Goal: Task Accomplishment & Management: Use online tool/utility

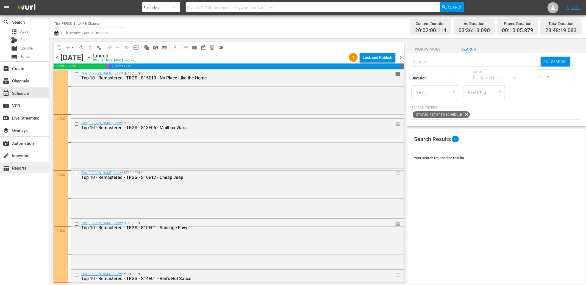
scroll to position [2029, 0]
click at [31, 131] on div "layers Overlays" at bounding box center [24, 129] width 49 height 11
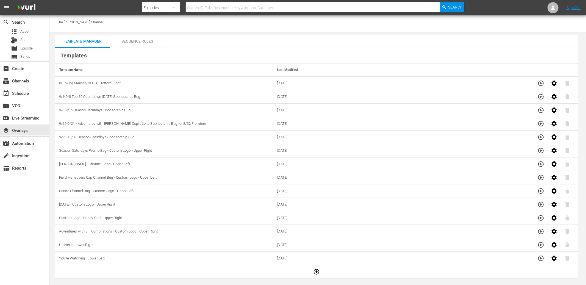
click at [138, 37] on div "Sequence Rules" at bounding box center [137, 41] width 55 height 13
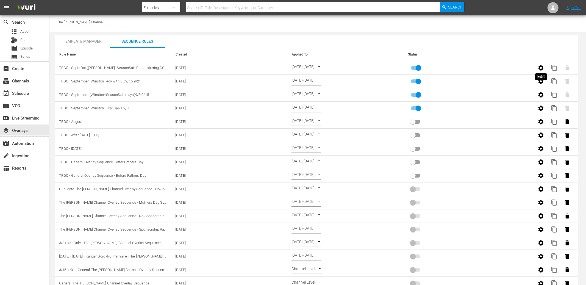
click at [541, 70] on icon "button" at bounding box center [541, 67] width 5 height 5
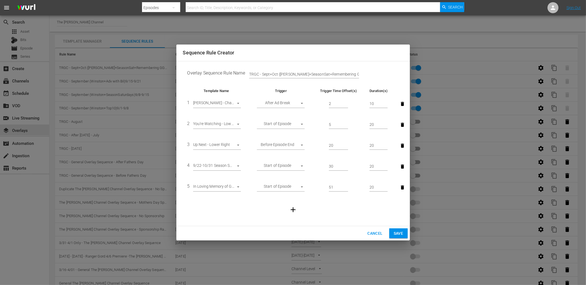
click at [374, 232] on span "Cancel" at bounding box center [374, 233] width 15 height 7
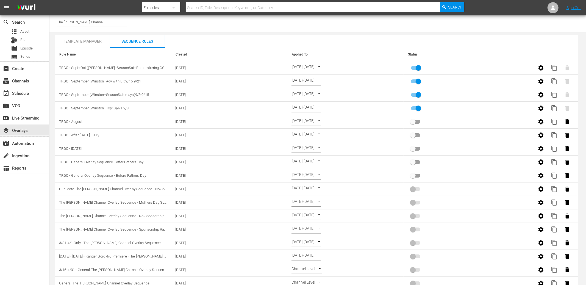
click at [87, 37] on div "Template Manager" at bounding box center [82, 41] width 55 height 13
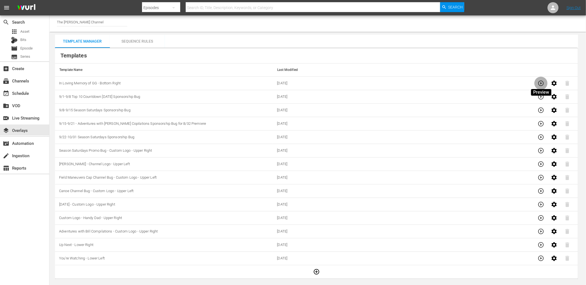
click at [541, 83] on icon "button" at bounding box center [540, 83] width 5 height 5
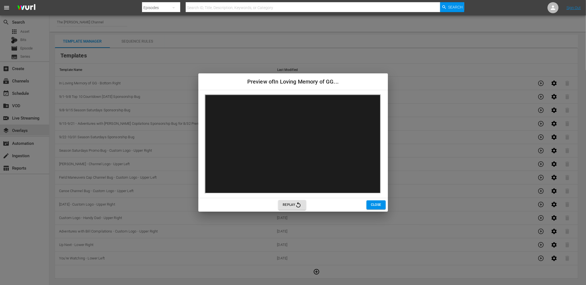
click at [372, 203] on span "Close" at bounding box center [376, 205] width 10 height 6
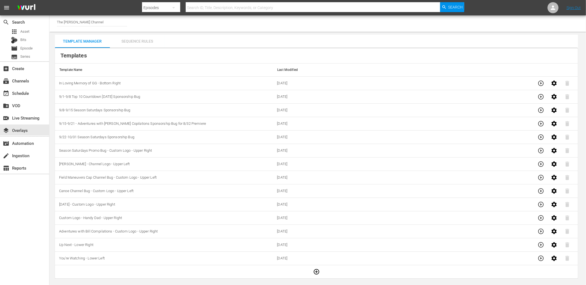
click at [135, 42] on div "Sequence Rules" at bounding box center [137, 41] width 55 height 13
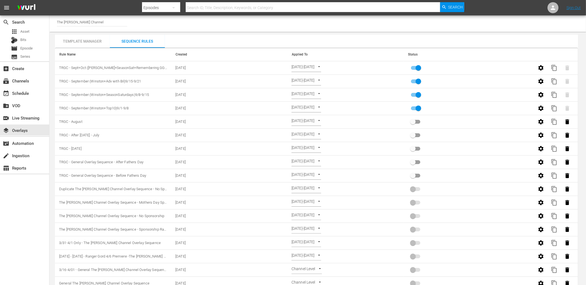
click at [337, 65] on body "menu Search By Episodes Search ID, Title, Description, Keywords, or Category Se…" at bounding box center [293, 142] width 586 height 285
click at [289, 31] on div at bounding box center [293, 142] width 586 height 285
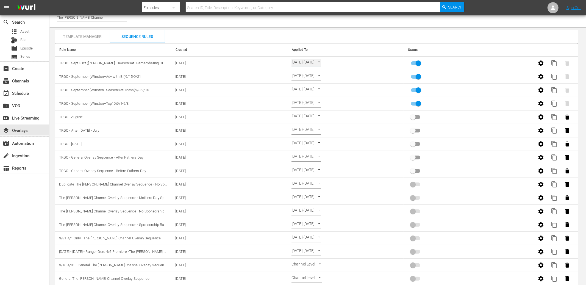
scroll to position [6, 0]
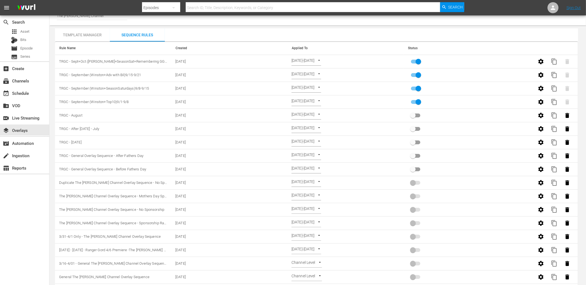
click at [267, 27] on div "Channel Title The [PERSON_NAME] Channel Template Manager Sequence Rules Templat…" at bounding box center [317, 154] width 537 height 290
drag, startPoint x: 265, startPoint y: 24, endPoint x: 261, endPoint y: 24, distance: 3.6
click at [265, 24] on div "Channel Title The [PERSON_NAME] Channel" at bounding box center [317, 17] width 537 height 16
click at [41, 45] on div "movie Episode" at bounding box center [24, 49] width 49 height 8
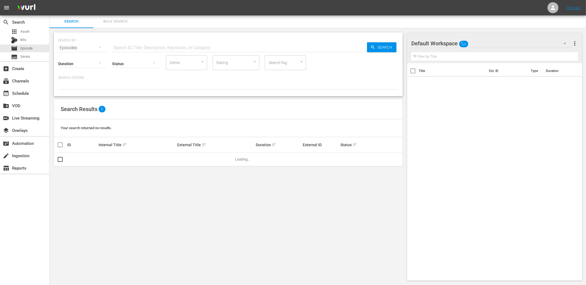
scroll to position [0, 0]
click at [135, 49] on input "text" at bounding box center [239, 47] width 255 height 13
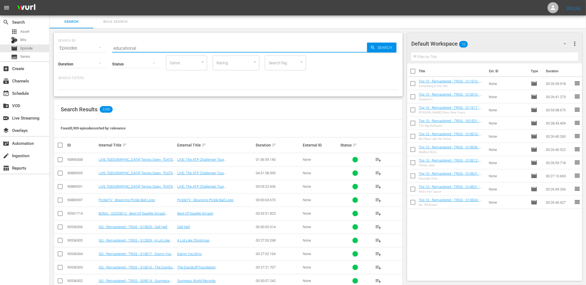
type input "educational"
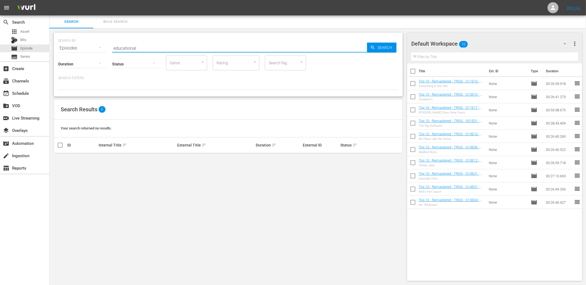
drag, startPoint x: 140, startPoint y: 49, endPoint x: 97, endPoint y: 45, distance: 43.6
click at [97, 45] on div "SEARCH BY Search By Episodes Search ID, Title, Description, Keywords, or Catego…" at bounding box center [228, 45] width 340 height 20
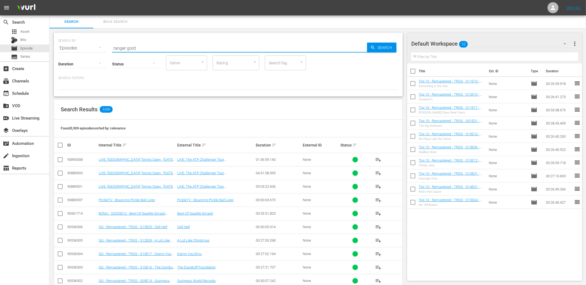
type input "ranger gord"
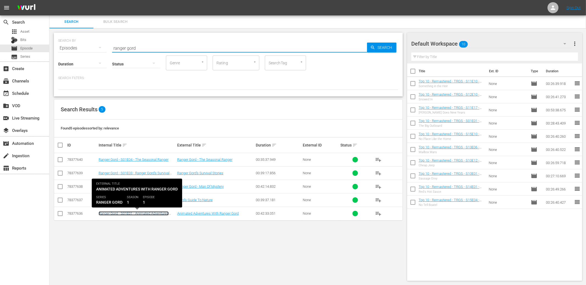
click at [169, 215] on link "Ranger Gord - S01E01 - Animated Adventures With Ranger Gord" at bounding box center [134, 215] width 70 height 8
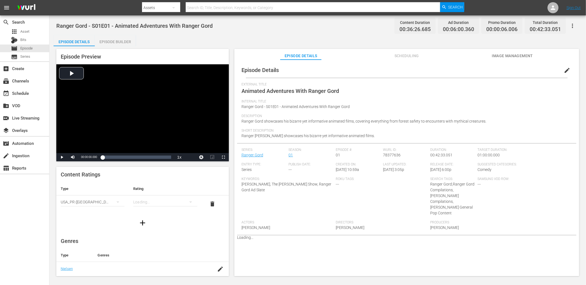
click at [129, 43] on div "Episode Builder" at bounding box center [115, 41] width 41 height 13
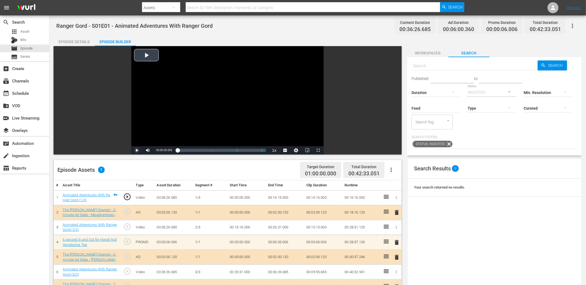
click at [137, 150] on span "Video Player" at bounding box center [137, 150] width 0 height 0
click at [187, 149] on div "00:04:29.939" at bounding box center [182, 150] width 9 height 5
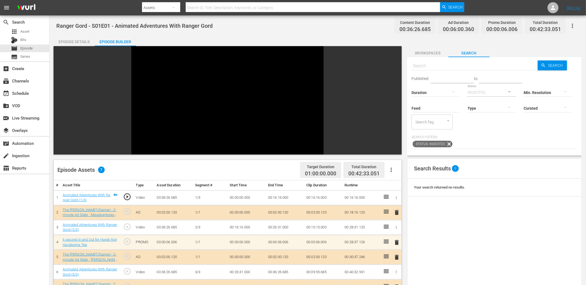
click at [115, 118] on div "Video Player is loading. Play Video Pause Mute 53% Current Time 00:11:27.359 / …" at bounding box center [228, 100] width 348 height 108
click at [63, 147] on div "Video Player is loading. Play Video Pause Mute 53% Current Time 00:11:28.423 / …" at bounding box center [228, 100] width 348 height 108
click at [64, 144] on div "Video Player is loading. Play Video Pause Mute 53% Current Time 00:11:29.219 / …" at bounding box center [228, 100] width 348 height 108
click at [133, 120] on div "Video Player" at bounding box center [227, 96] width 192 height 100
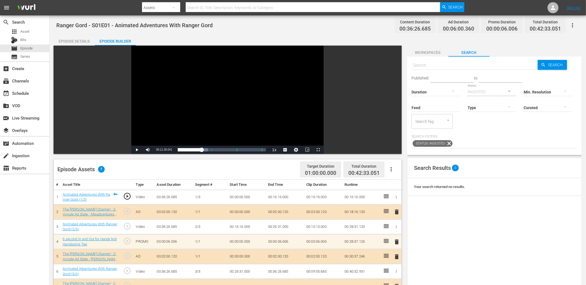
scroll to position [2, 0]
